Goal: Obtain resource: Download file/media

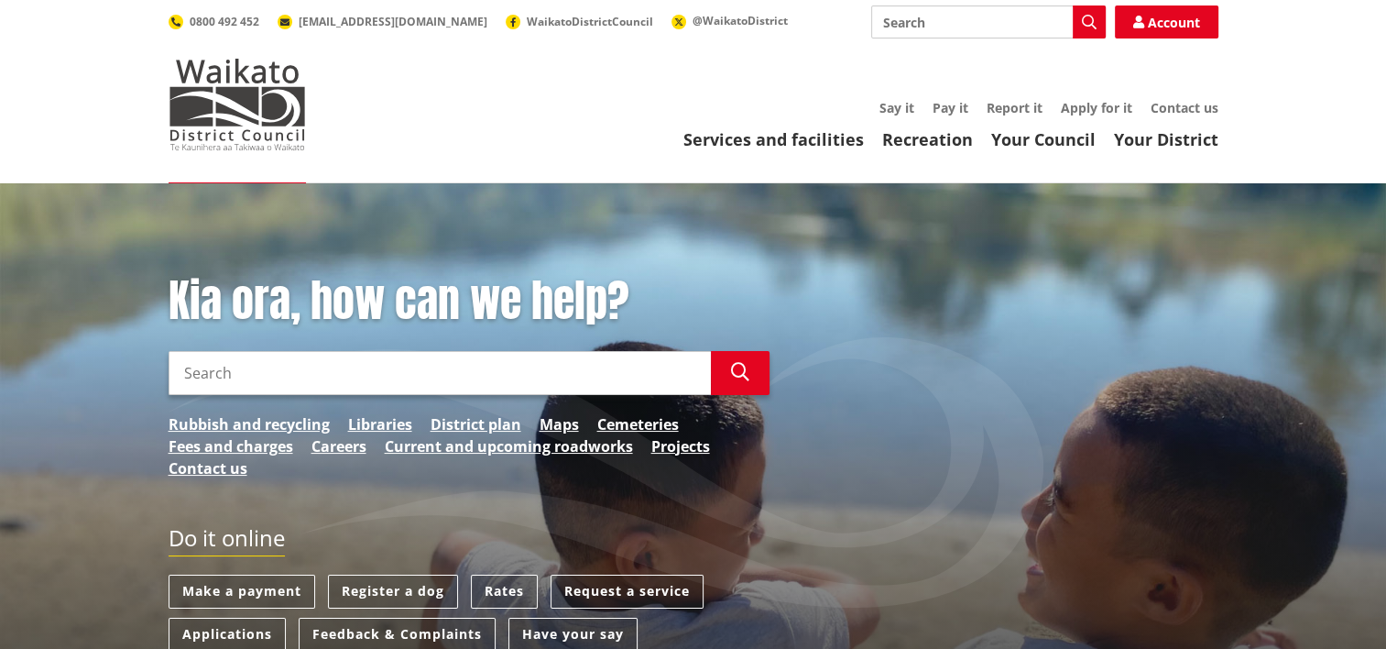
click at [237, 363] on input "Search" at bounding box center [440, 373] width 542 height 44
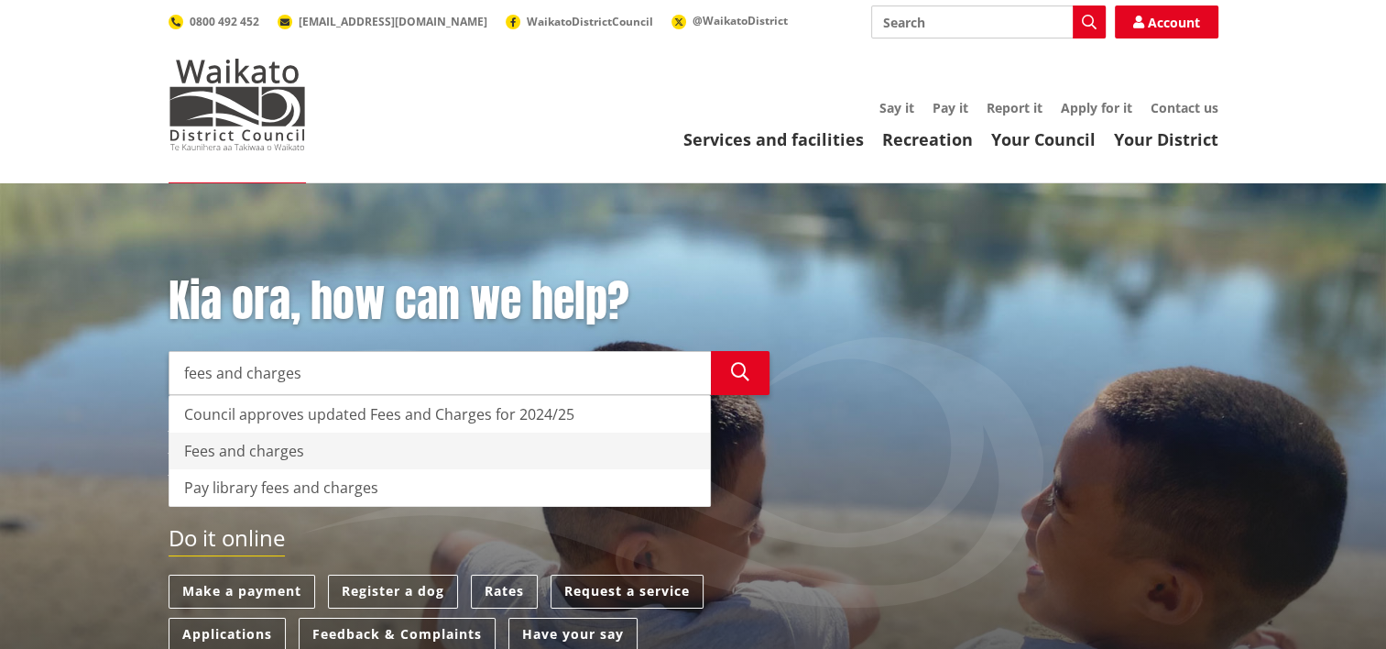
click at [344, 450] on div "Fees and charges" at bounding box center [439, 450] width 541 height 37
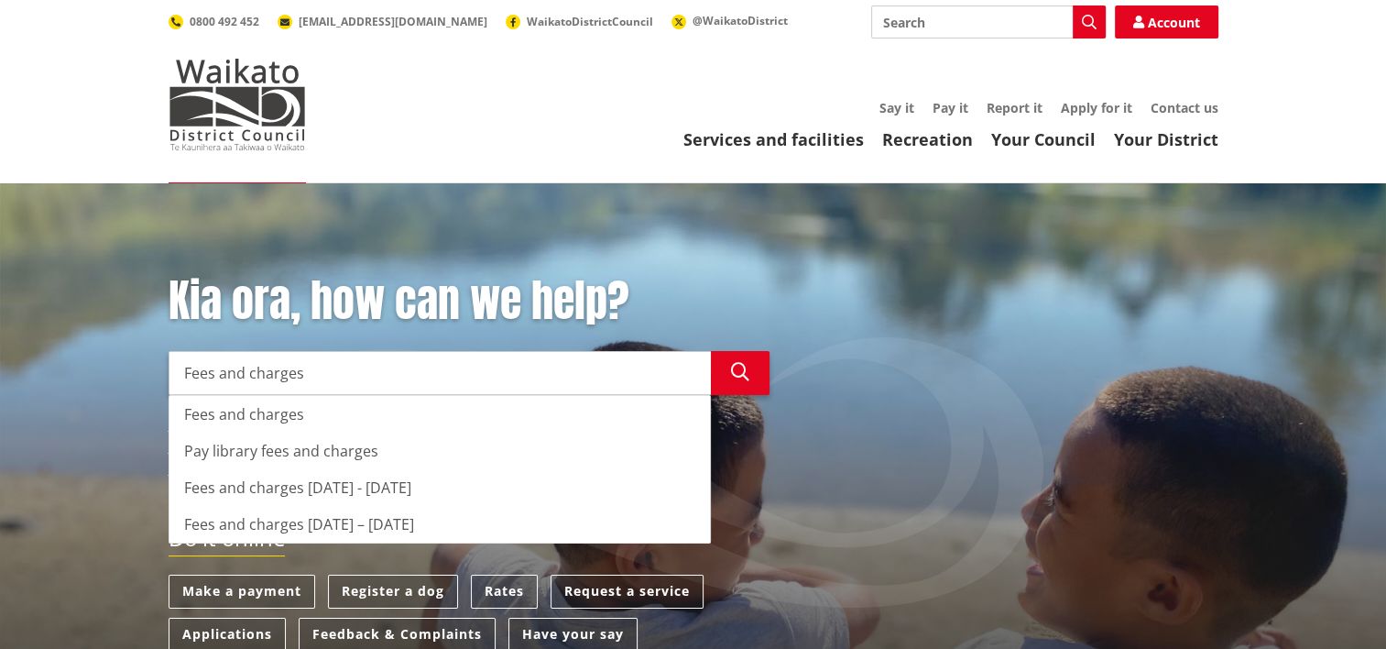
type input "Fees and charges"
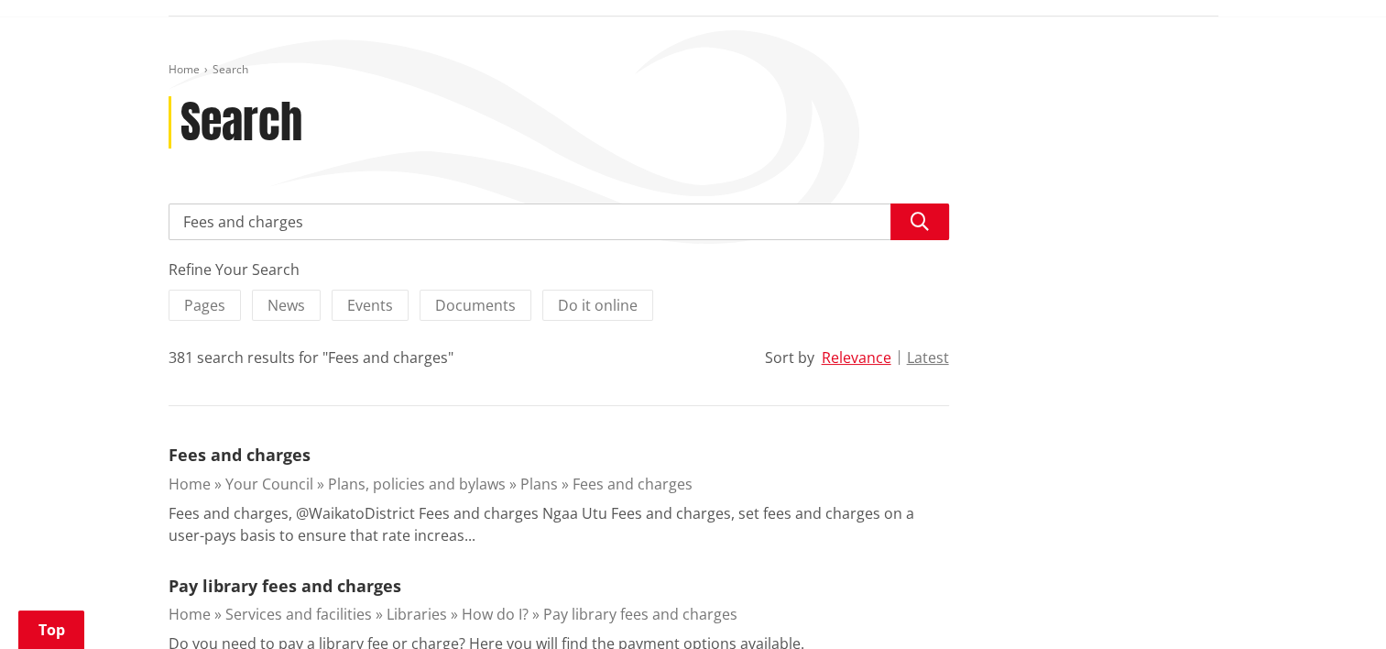
scroll to position [366, 0]
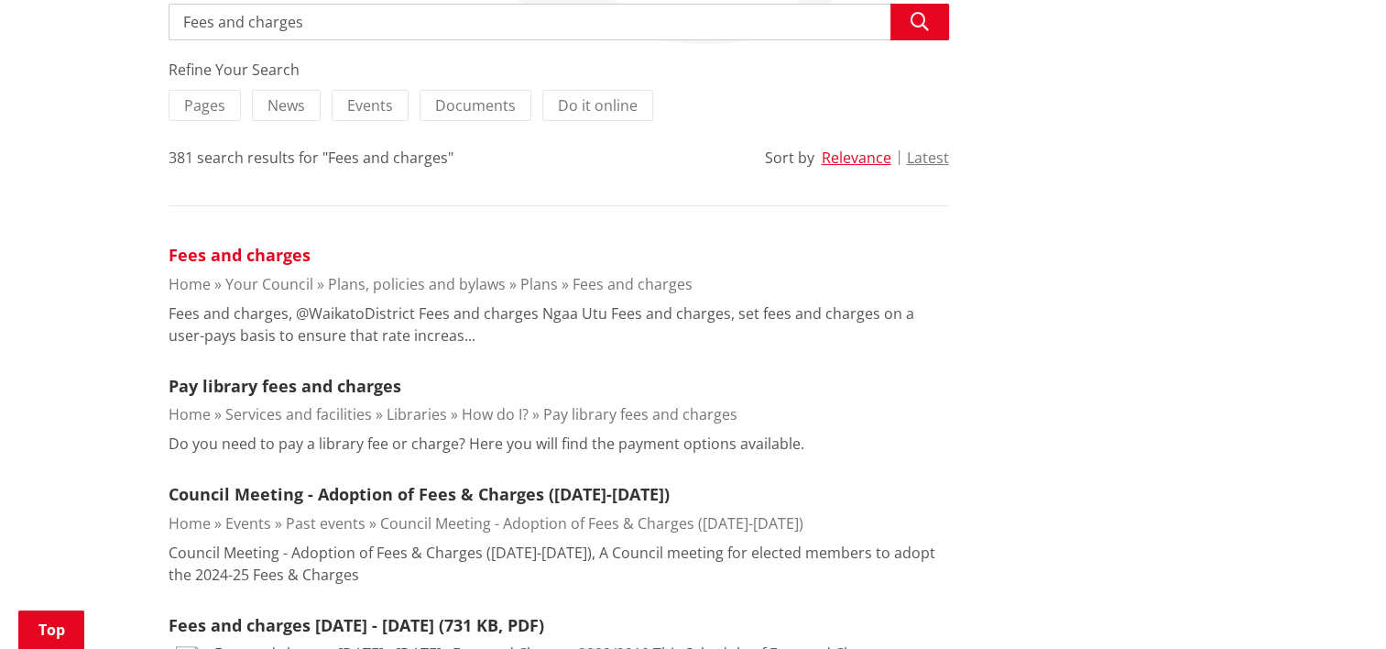
click at [273, 266] on link "Fees and charges" at bounding box center [240, 255] width 142 height 22
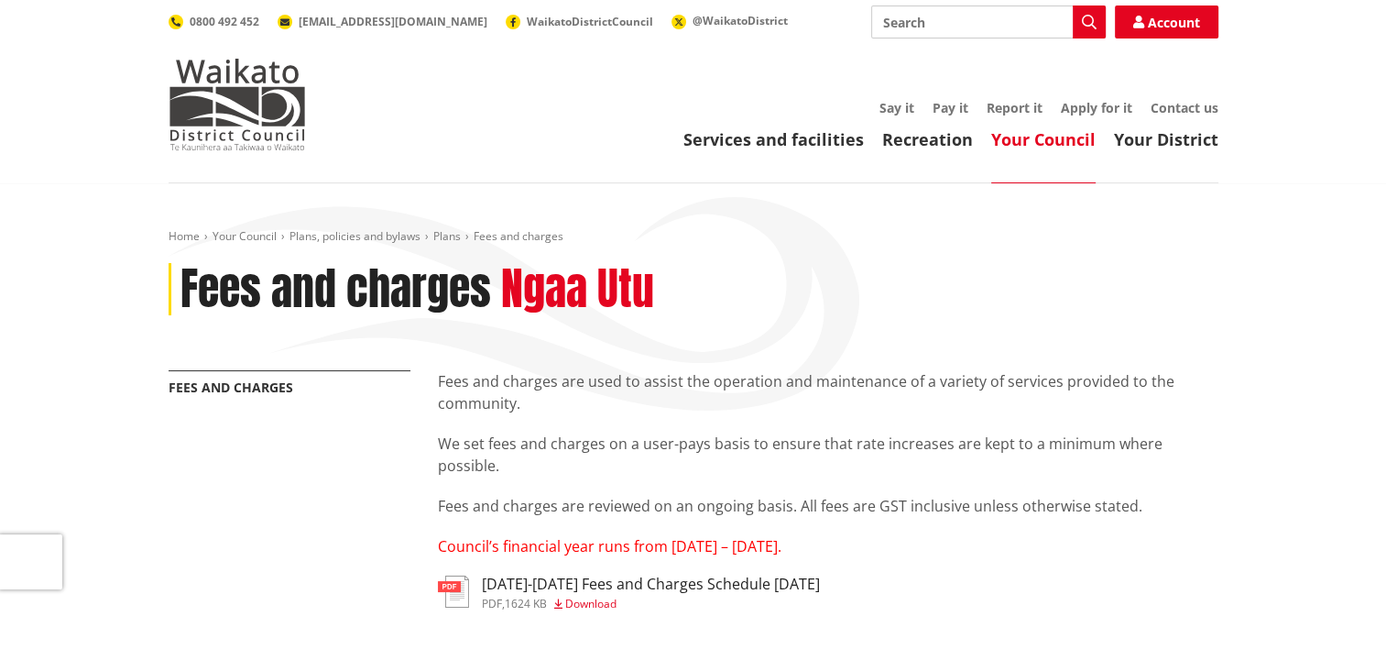
click at [592, 599] on span "Download" at bounding box center [590, 604] width 51 height 16
